Goal: Information Seeking & Learning: Find contact information

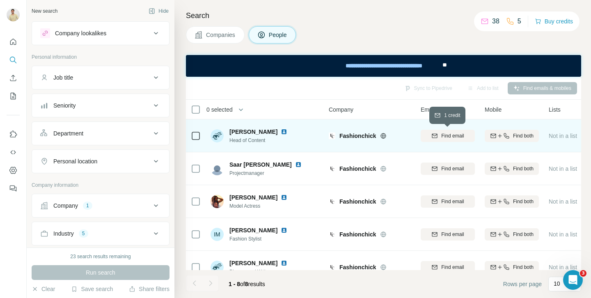
click at [447, 136] on span "Find email" at bounding box center [452, 135] width 23 height 7
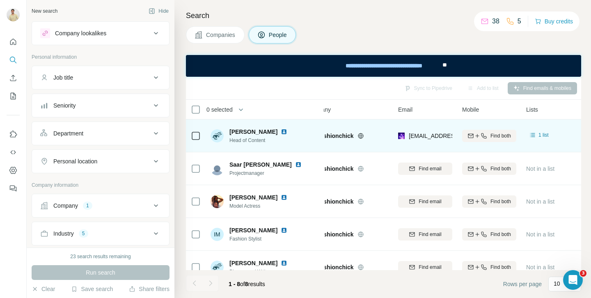
scroll to position [0, 25]
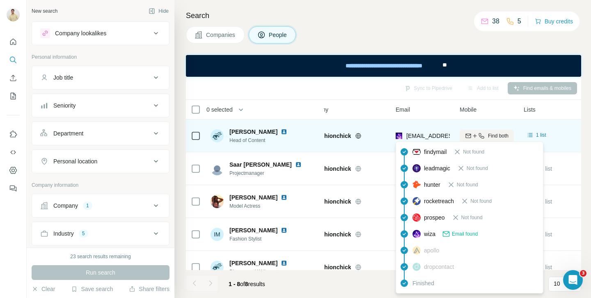
click at [438, 135] on span "[EMAIL_ADDRESS][DOMAIN_NAME]" at bounding box center [454, 136] width 97 height 7
click at [397, 137] on img at bounding box center [399, 136] width 7 height 8
click at [411, 136] on span "[EMAIL_ADDRESS][DOMAIN_NAME]" at bounding box center [454, 136] width 97 height 7
click at [426, 135] on span "[EMAIL_ADDRESS][DOMAIN_NAME]" at bounding box center [454, 136] width 97 height 7
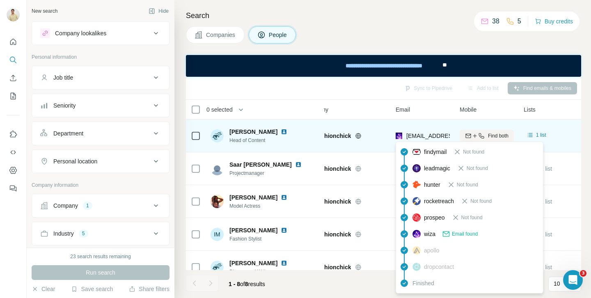
click at [443, 136] on span "[EMAIL_ADDRESS][DOMAIN_NAME]" at bounding box center [454, 136] width 97 height 7
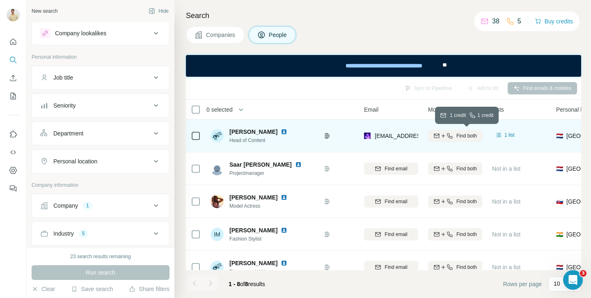
scroll to position [0, 58]
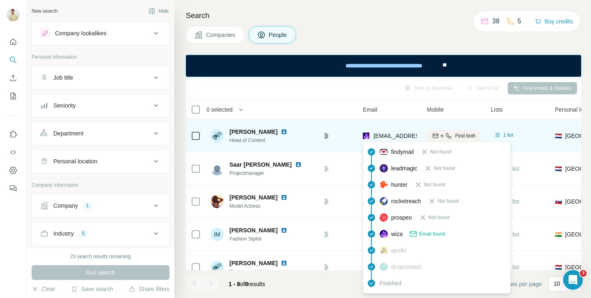
click at [410, 137] on span "[EMAIL_ADDRESS][DOMAIN_NAME]" at bounding box center [422, 136] width 97 height 7
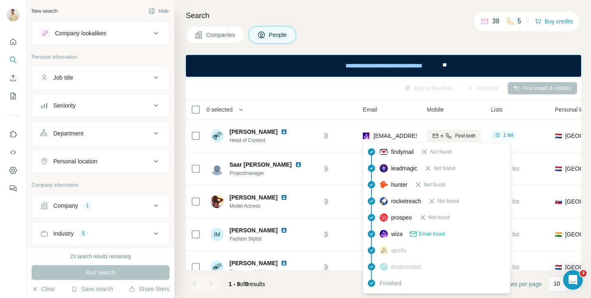
click at [416, 234] on icon at bounding box center [413, 234] width 8 height 8
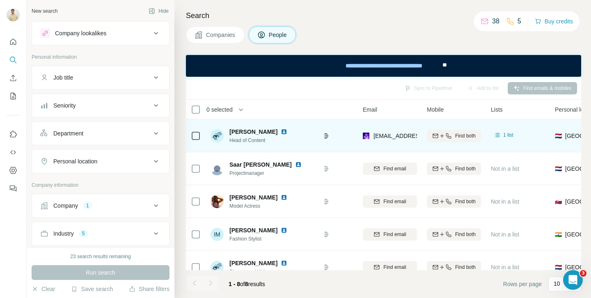
click at [379, 131] on div "[EMAIL_ADDRESS][DOMAIN_NAME]" at bounding box center [390, 135] width 54 height 23
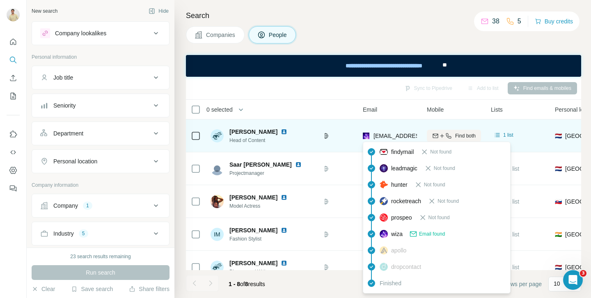
click at [376, 140] on span "[EMAIL_ADDRESS][DOMAIN_NAME]" at bounding box center [419, 136] width 91 height 8
click at [396, 135] on span "[EMAIL_ADDRESS][DOMAIN_NAME]" at bounding box center [422, 136] width 97 height 7
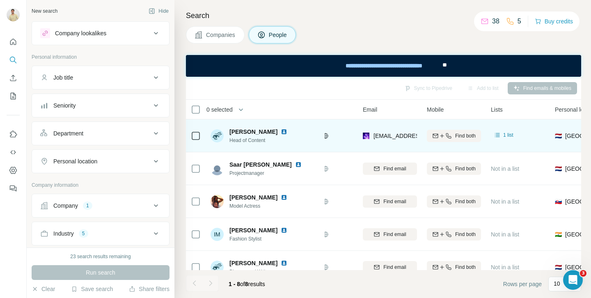
click at [230, 131] on span "[PERSON_NAME]" at bounding box center [254, 132] width 48 height 8
click at [499, 137] on icon at bounding box center [497, 135] width 5 height 4
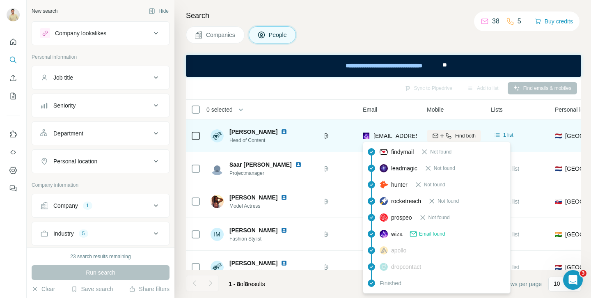
click at [413, 135] on span "[EMAIL_ADDRESS][DOMAIN_NAME]" at bounding box center [422, 136] width 97 height 7
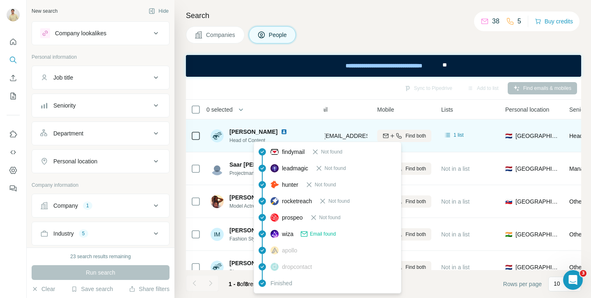
scroll to position [0, 0]
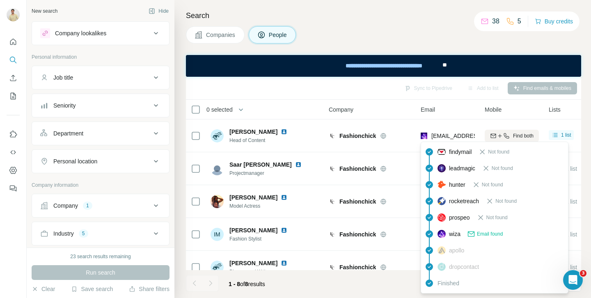
click at [441, 142] on div "findymail Not found leadmagic Not found hunter Not found rocketreach Not found …" at bounding box center [495, 218] width 148 height 152
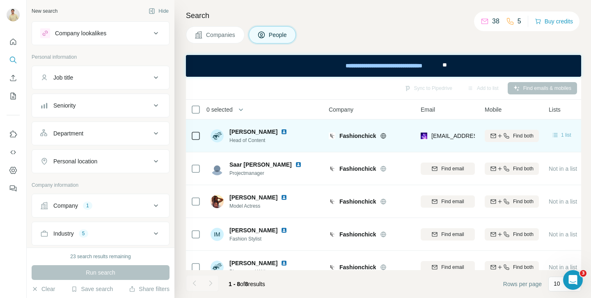
click at [553, 133] on icon at bounding box center [555, 135] width 8 height 8
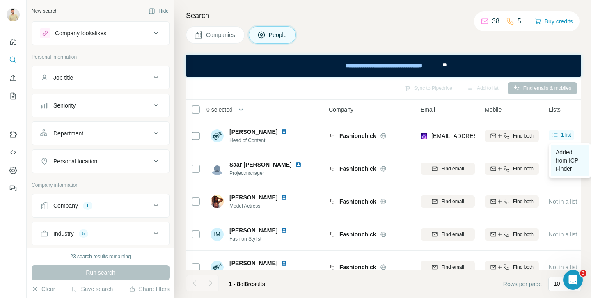
click at [566, 161] on span "Added from ICP Finder" at bounding box center [567, 160] width 23 height 23
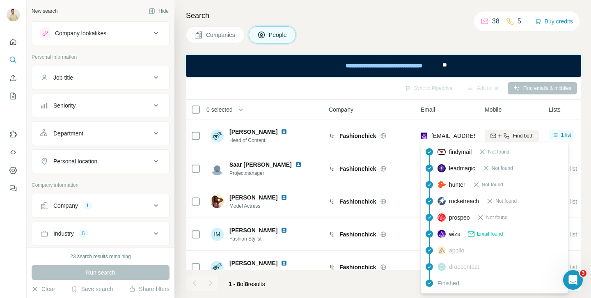
click at [451, 246] on span "apollo" at bounding box center [456, 250] width 15 height 8
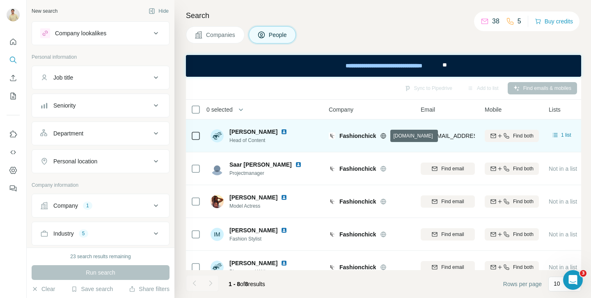
click at [383, 135] on icon at bounding box center [384, 135] width 2 height 5
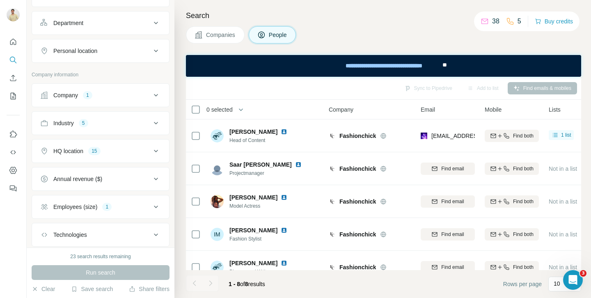
scroll to position [110, 0]
click at [216, 36] on span "Companies" at bounding box center [221, 35] width 30 height 8
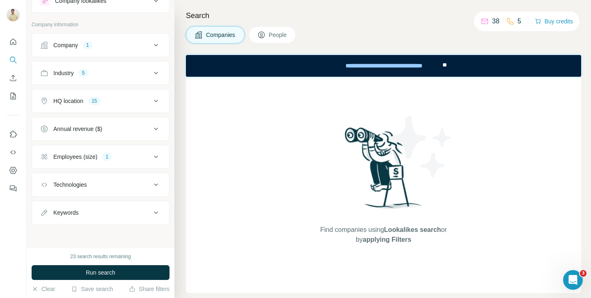
scroll to position [32, 0]
click at [110, 103] on div "HQ location 15" at bounding box center [95, 101] width 111 height 8
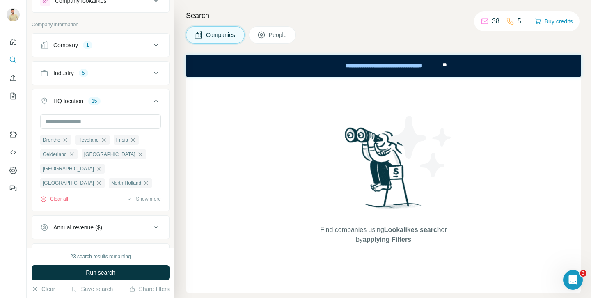
click at [110, 103] on div "HQ location 15" at bounding box center [95, 101] width 111 height 8
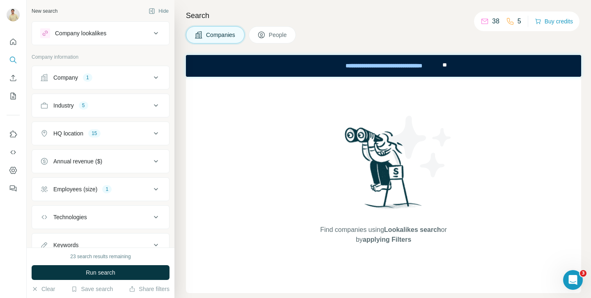
click at [347, 148] on img at bounding box center [383, 171] width 85 height 92
click at [128, 80] on div "Company 1" at bounding box center [95, 77] width 111 height 8
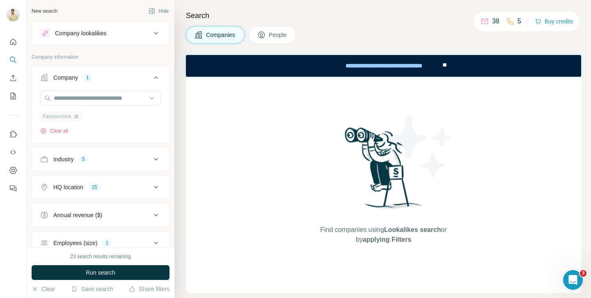
click at [78, 119] on icon "button" at bounding box center [76, 116] width 7 height 7
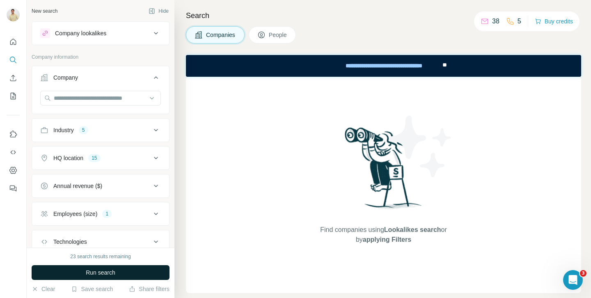
click at [101, 275] on span "Run search" at bounding box center [101, 273] width 30 height 8
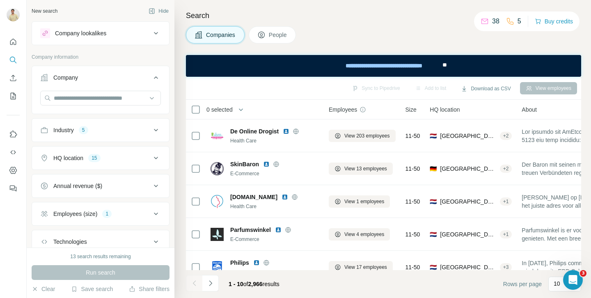
click at [142, 128] on div "Industry 5" at bounding box center [95, 130] width 111 height 8
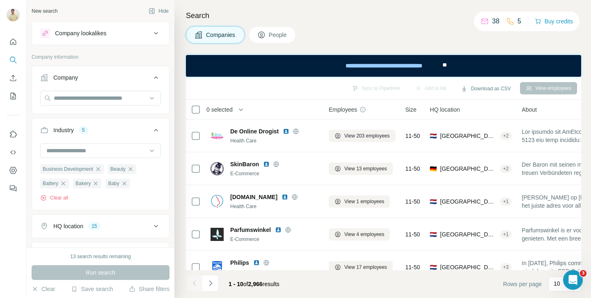
click at [142, 128] on div "Industry 5" at bounding box center [95, 130] width 111 height 8
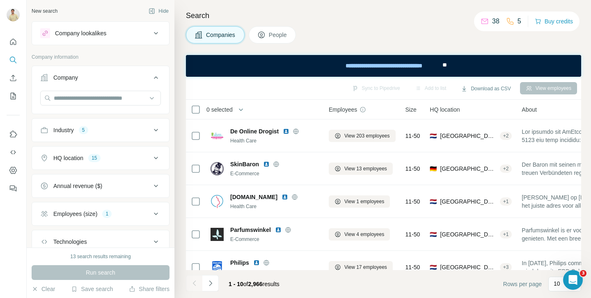
click at [129, 158] on div "HQ location 15" at bounding box center [95, 158] width 111 height 8
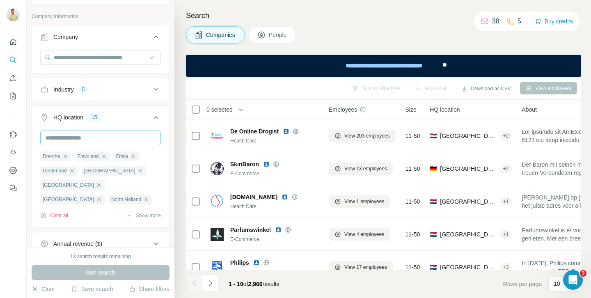
scroll to position [47, 0]
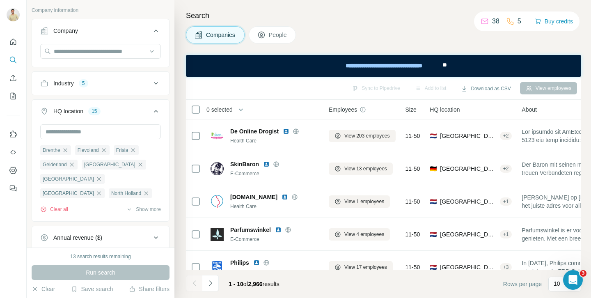
click at [147, 204] on icon "button" at bounding box center [145, 207] width 7 height 7
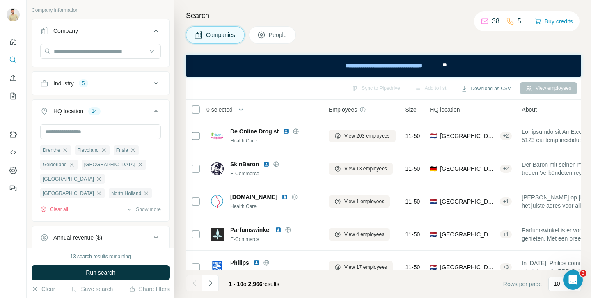
click at [99, 204] on icon "button" at bounding box center [98, 207] width 7 height 7
click at [135, 204] on icon "button" at bounding box center [138, 207] width 7 height 7
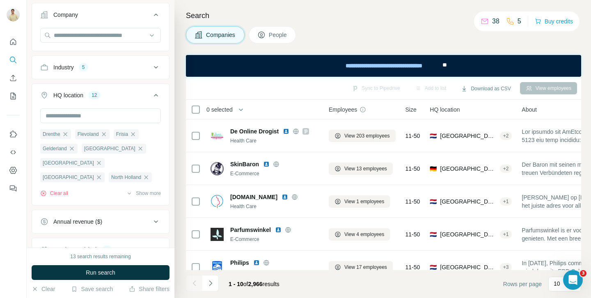
scroll to position [65, 0]
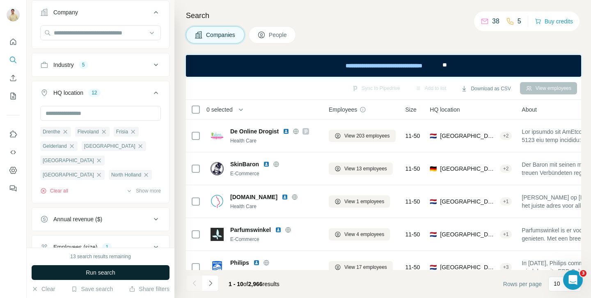
click at [96, 275] on span "Run search" at bounding box center [101, 273] width 30 height 8
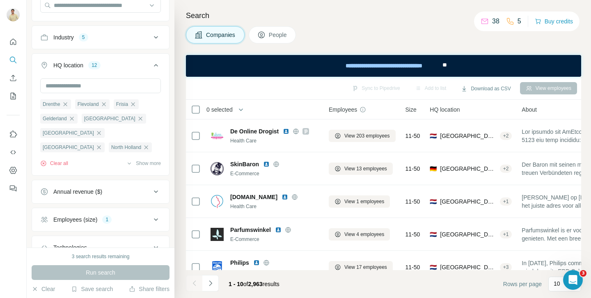
scroll to position [94, 0]
click at [150, 161] on button "Show more" at bounding box center [143, 161] width 35 height 7
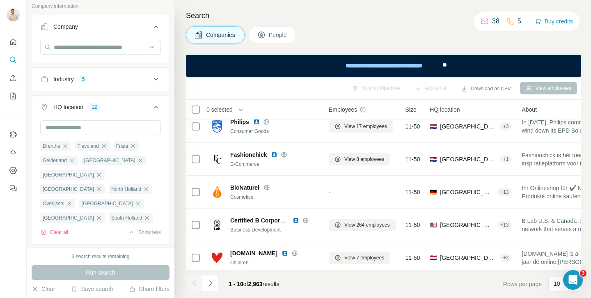
scroll to position [140, 0]
click at [108, 127] on input "text" at bounding box center [100, 127] width 121 height 15
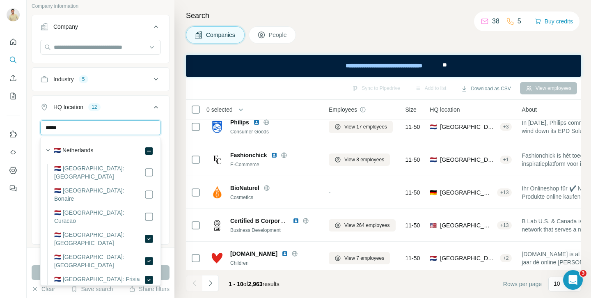
type input "******"
click at [136, 111] on button "HQ location 12" at bounding box center [100, 108] width 137 height 23
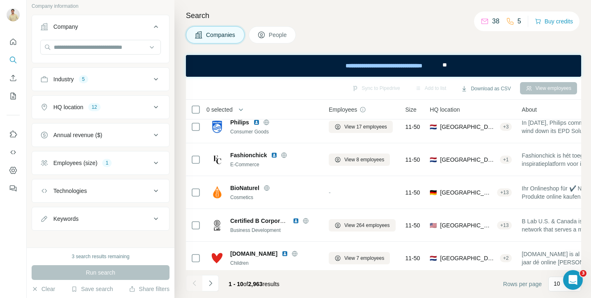
click at [112, 156] on button "Employees (size) 1" at bounding box center [100, 163] width 137 height 20
click at [112, 156] on button "Employees (size) 1" at bounding box center [100, 164] width 137 height 23
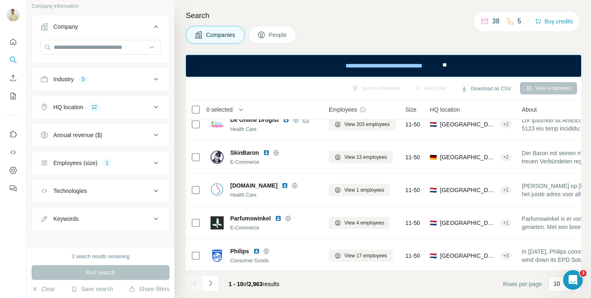
scroll to position [0, 0]
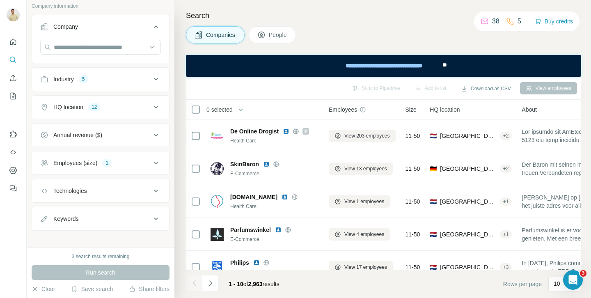
click at [119, 268] on div "Run search" at bounding box center [101, 272] width 138 height 15
click at [132, 110] on div "HQ location 12" at bounding box center [95, 107] width 111 height 8
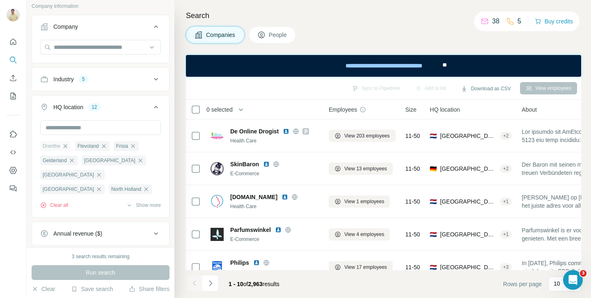
click at [68, 146] on icon "button" at bounding box center [65, 146] width 7 height 7
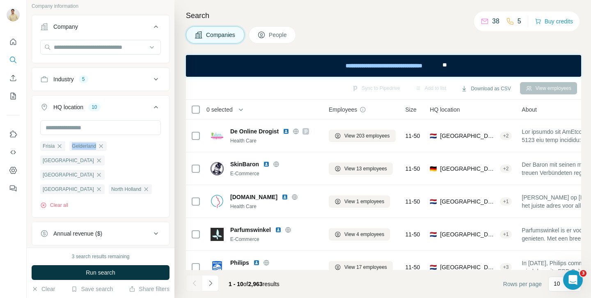
click at [68, 146] on ul "Frisia [GEOGRAPHIC_DATA] [GEOGRAPHIC_DATA] [GEOGRAPHIC_DATA] [GEOGRAPHIC_DATA] …" at bounding box center [100, 168] width 121 height 55
click at [62, 146] on icon "button" at bounding box center [59, 146] width 7 height 7
click at [62, 146] on span "Gelderland" at bounding box center [55, 145] width 24 height 7
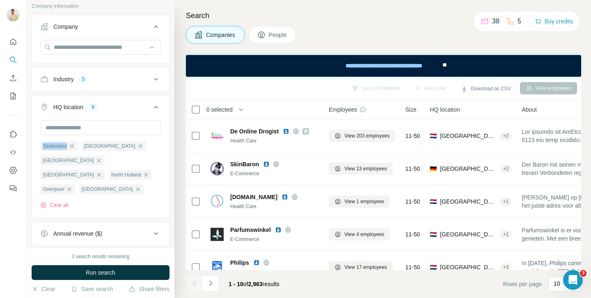
click at [62, 146] on span "Gelderland" at bounding box center [55, 145] width 24 height 7
click at [60, 204] on button "Clear all" at bounding box center [54, 205] width 28 height 7
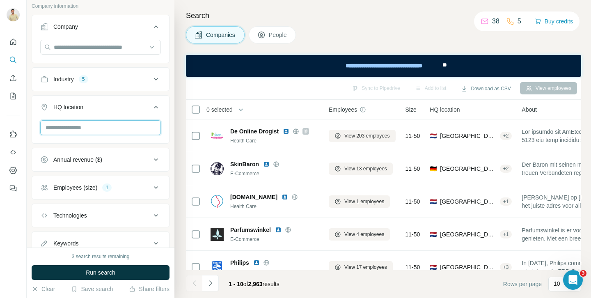
click at [80, 130] on input "text" at bounding box center [100, 127] width 121 height 15
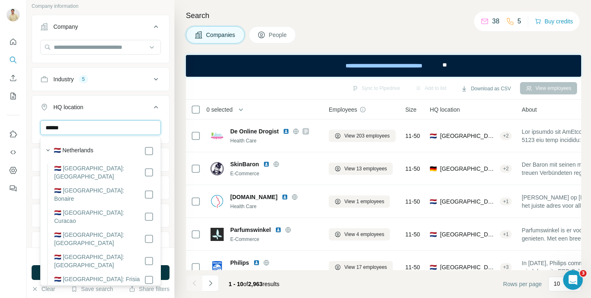
type input "******"
click at [110, 145] on div "🇳🇱 Netherlands" at bounding box center [98, 150] width 112 height 11
click at [112, 150] on div "🇳🇱 Netherlands" at bounding box center [104, 151] width 100 height 10
click at [138, 149] on div "🇳🇱 Netherlands" at bounding box center [104, 151] width 100 height 10
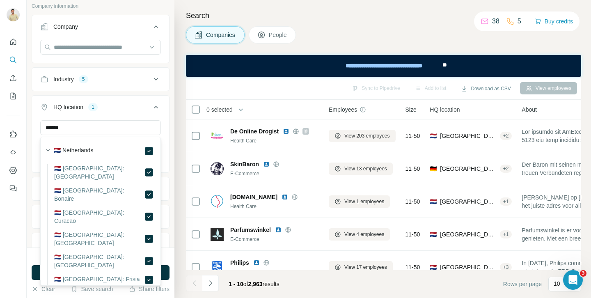
click at [168, 120] on div "****** [GEOGRAPHIC_DATA] Clear all" at bounding box center [100, 145] width 137 height 50
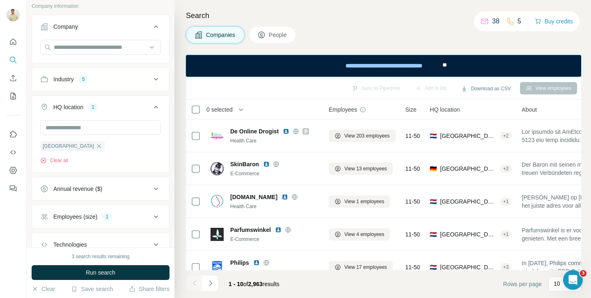
click at [134, 281] on div "3 search results remaining Run search Clear Save search Share filters" at bounding box center [101, 273] width 148 height 50
click at [131, 274] on button "Run search" at bounding box center [101, 272] width 138 height 15
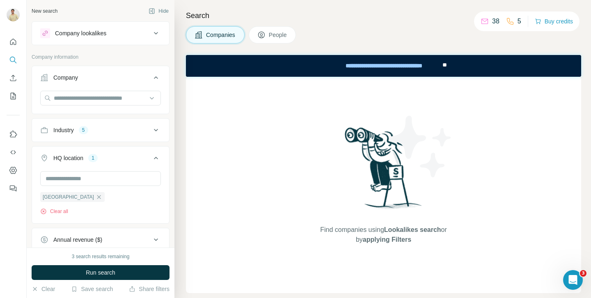
click at [116, 130] on div "Industry 5" at bounding box center [95, 130] width 111 height 8
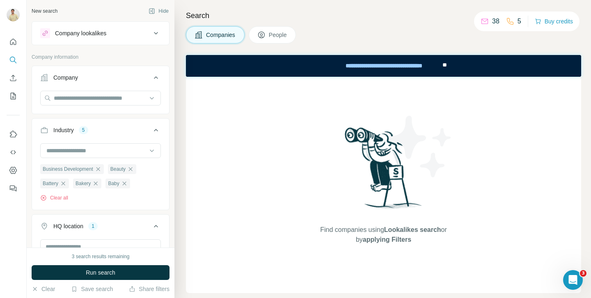
click at [116, 130] on div "Industry 5" at bounding box center [95, 130] width 111 height 8
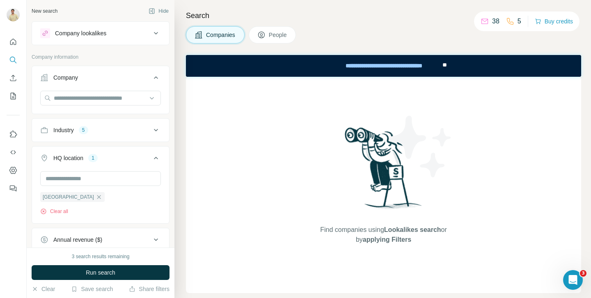
click at [99, 161] on div "HQ location 1" at bounding box center [95, 158] width 111 height 8
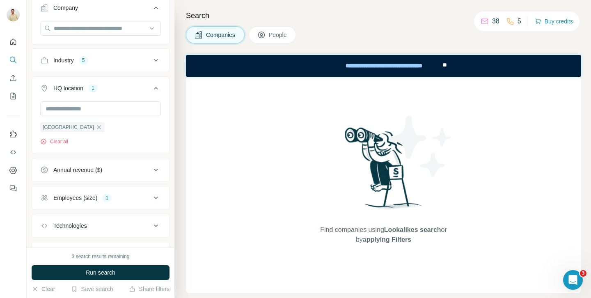
scroll to position [90, 0]
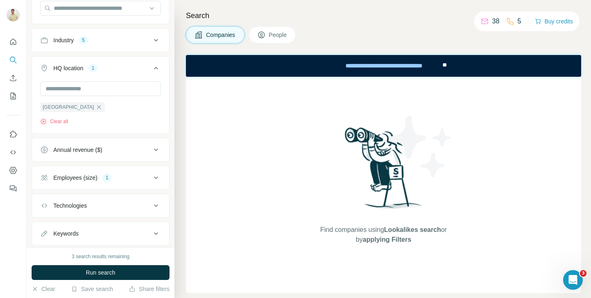
click at [96, 176] on div "Employees (size)" at bounding box center [75, 178] width 44 height 8
click at [82, 273] on button "Run search" at bounding box center [101, 272] width 138 height 15
click at [265, 41] on button "People" at bounding box center [273, 34] width 48 height 17
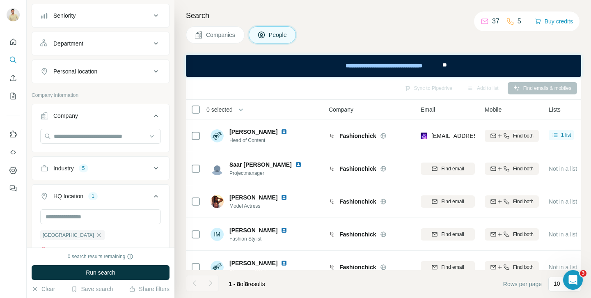
click at [215, 39] on span "Companies" at bounding box center [221, 35] width 30 height 8
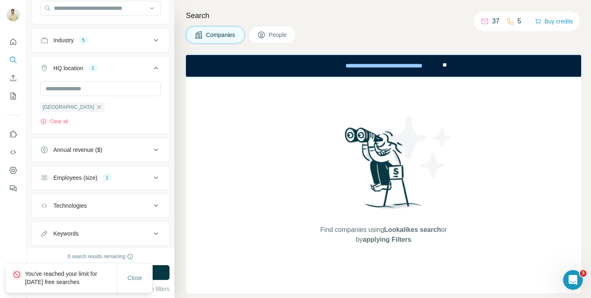
click at [224, 36] on span "Companies" at bounding box center [221, 35] width 30 height 8
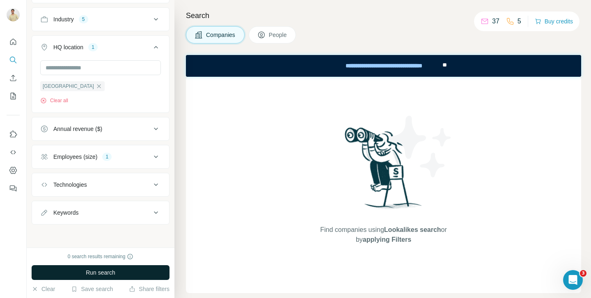
click at [125, 273] on button "Run search" at bounding box center [101, 272] width 138 height 15
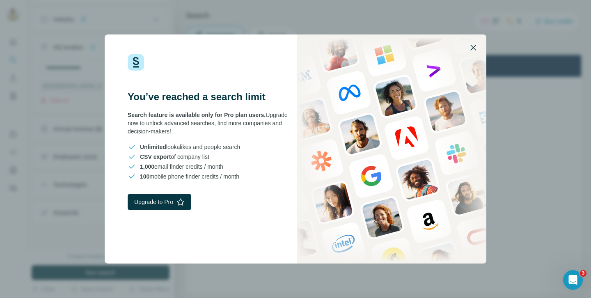
click at [472, 48] on icon "button" at bounding box center [473, 48] width 10 height 10
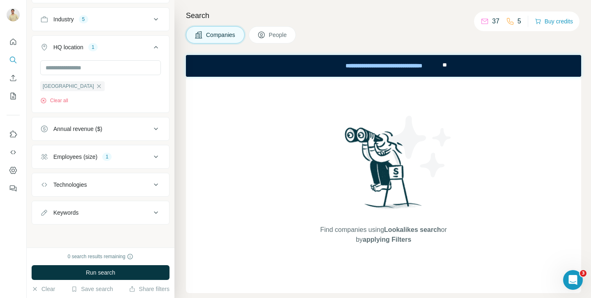
click at [274, 33] on span "People" at bounding box center [278, 35] width 19 height 8
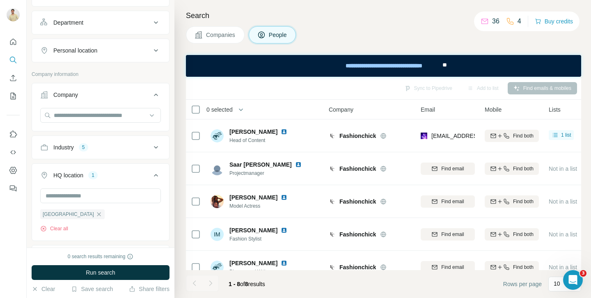
click at [226, 34] on span "Companies" at bounding box center [221, 35] width 30 height 8
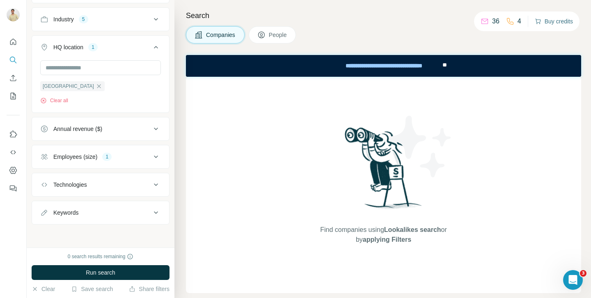
click at [554, 20] on button "Buy credits" at bounding box center [554, 21] width 38 height 11
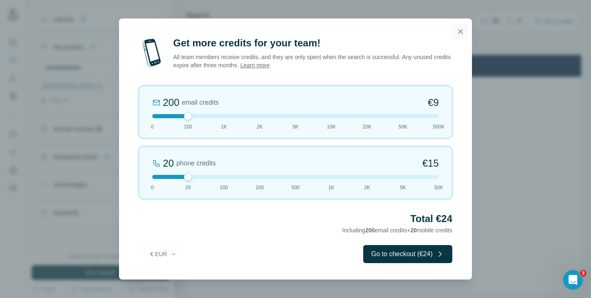
click at [461, 33] on icon "button" at bounding box center [461, 32] width 8 height 8
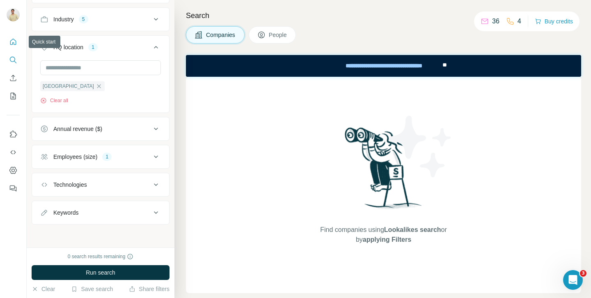
click at [12, 41] on icon "Quick start" at bounding box center [13, 42] width 8 height 8
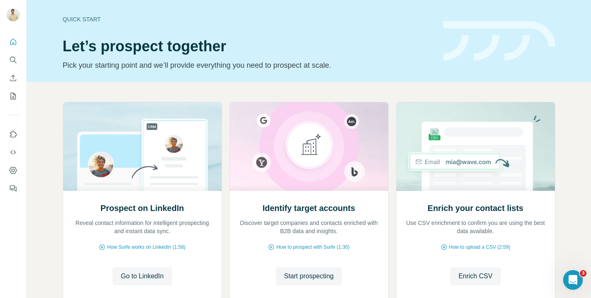
scroll to position [55, 0]
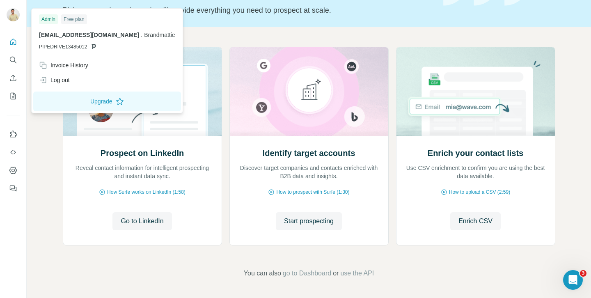
click at [11, 15] on img at bounding box center [13, 14] width 13 height 13
click at [66, 64] on div "Invoice History" at bounding box center [63, 65] width 49 height 8
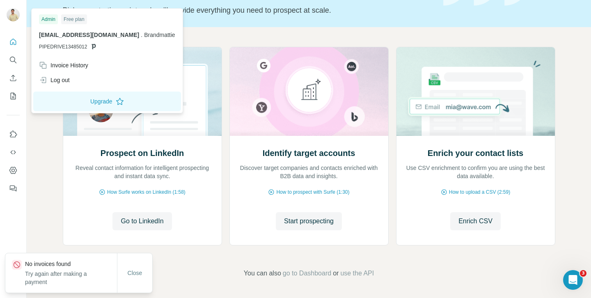
click at [70, 21] on div "Free plan" at bounding box center [74, 19] width 26 height 10
click at [79, 15] on div "Free plan" at bounding box center [74, 19] width 26 height 10
click at [43, 20] on div "Admin" at bounding box center [48, 19] width 19 height 10
click at [46, 33] on span "[EMAIL_ADDRESS][DOMAIN_NAME]" at bounding box center [89, 35] width 100 height 7
click at [10, 11] on img at bounding box center [13, 14] width 13 height 13
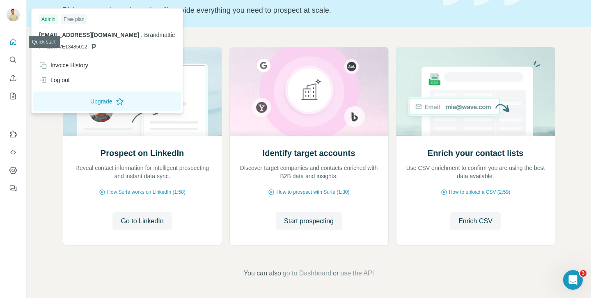
click at [14, 40] on icon "Quick start" at bounding box center [13, 42] width 6 height 6
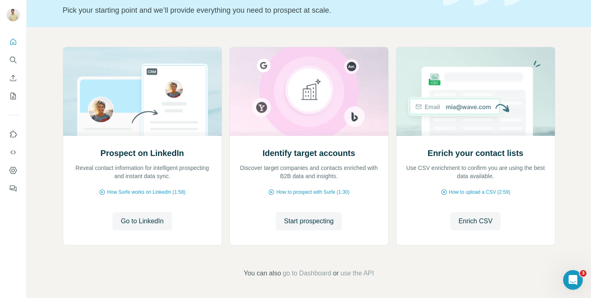
click at [363, 30] on div "Prospect on LinkedIn Reveal contact information for intelligent prospecting and…" at bounding box center [309, 162] width 565 height 271
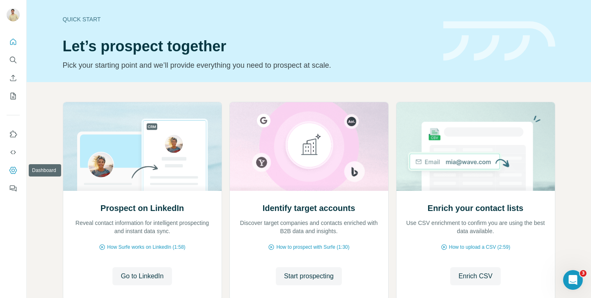
click at [15, 170] on icon "Dashboard" at bounding box center [13, 170] width 8 height 8
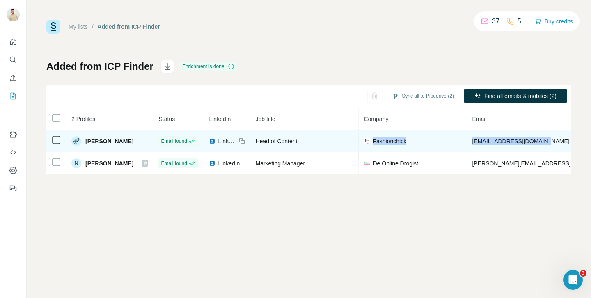
drag, startPoint x: 549, startPoint y: 140, endPoint x: 455, endPoint y: 133, distance: 94.3
click at [455, 133] on tr "[PERSON_NAME] Email found LinkedIn Head of Content Fashionchick [EMAIL_ADDRESS]…" at bounding box center [460, 141] width 828 height 22
click at [526, 149] on td "[EMAIL_ADDRESS][DOMAIN_NAME]" at bounding box center [568, 141] width 202 height 22
drag, startPoint x: 542, startPoint y: 143, endPoint x: 465, endPoint y: 143, distance: 76.8
click at [467, 143] on td "[EMAIL_ADDRESS][DOMAIN_NAME]" at bounding box center [568, 141] width 202 height 22
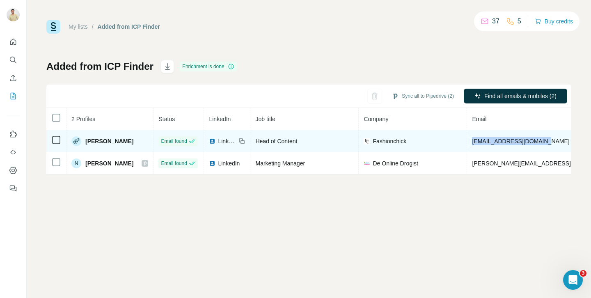
copy span "[EMAIL_ADDRESS][DOMAIN_NAME]"
